Goal: Task Accomplishment & Management: Manage account settings

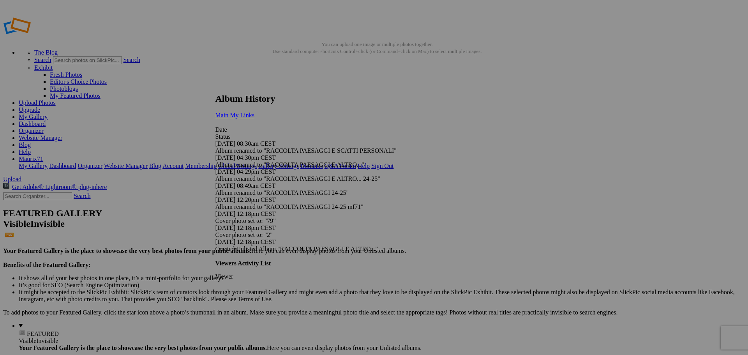
click at [254, 112] on span "My Links" at bounding box center [242, 115] width 25 height 7
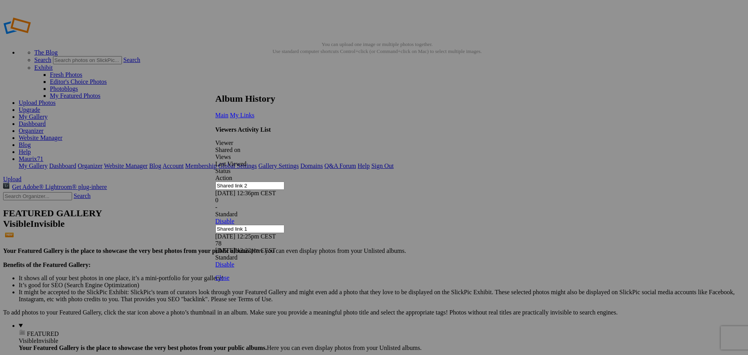
click at [215, 86] on link at bounding box center [215, 86] width 0 height 0
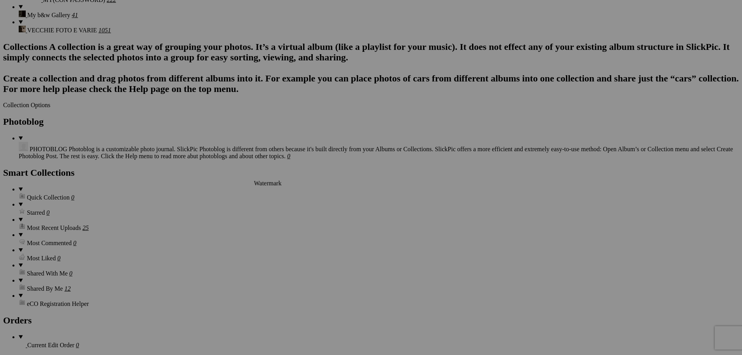
scroll to position [662, 0]
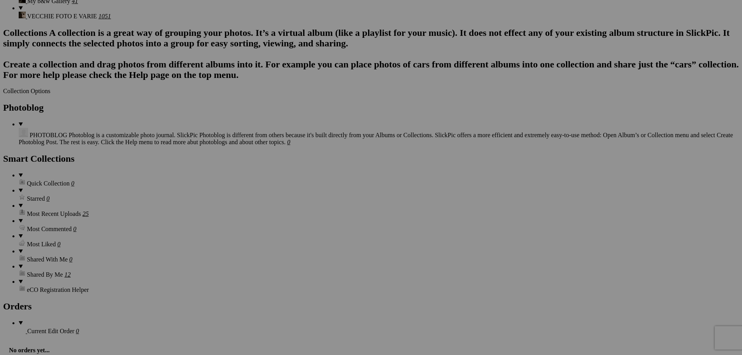
drag, startPoint x: 683, startPoint y: 95, endPoint x: 743, endPoint y: 91, distance: 60.1
type input "39_4"
click at [27, 177] on section "Upload Get Adobe® Lightroom® plug-in here Search FEATURED GALLERY Visible Invis…" at bounding box center [371, 29] width 736 height 1031
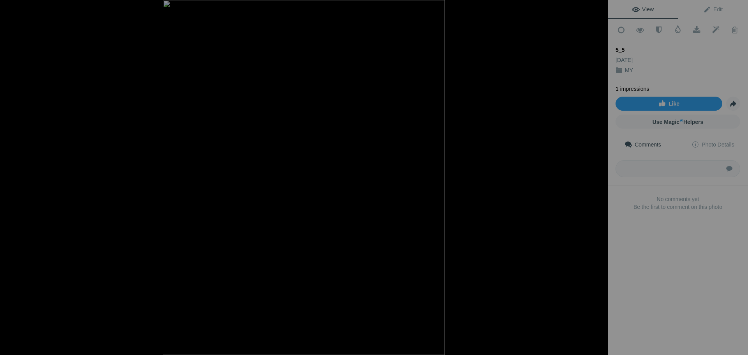
click at [600, 8] on div at bounding box center [598, 8] width 17 height 17
